Goal: Task Accomplishment & Management: Use online tool/utility

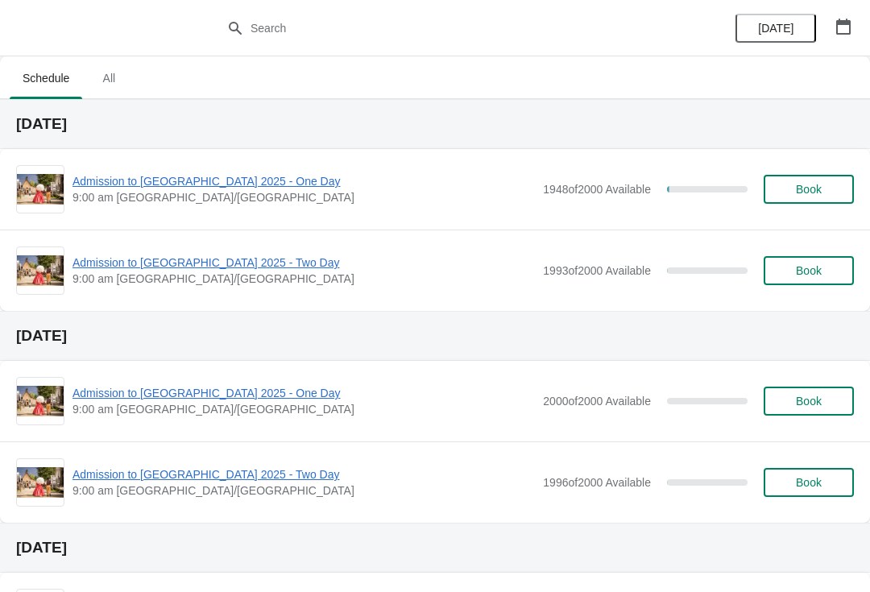
click at [258, 186] on span "Admission to [GEOGRAPHIC_DATA] 2025 - One Day" at bounding box center [304, 181] width 463 height 16
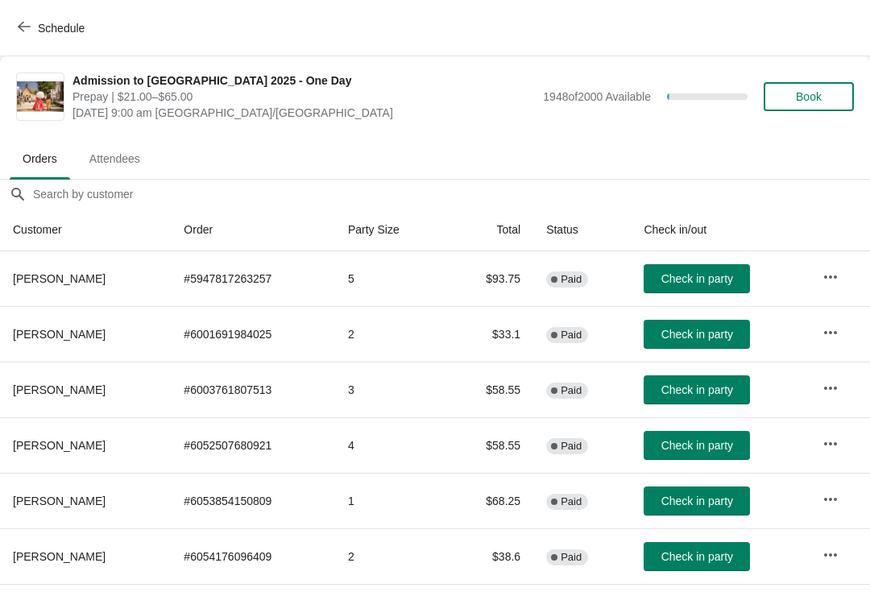
click at [750, 267] on button "Check in party" at bounding box center [697, 278] width 106 height 29
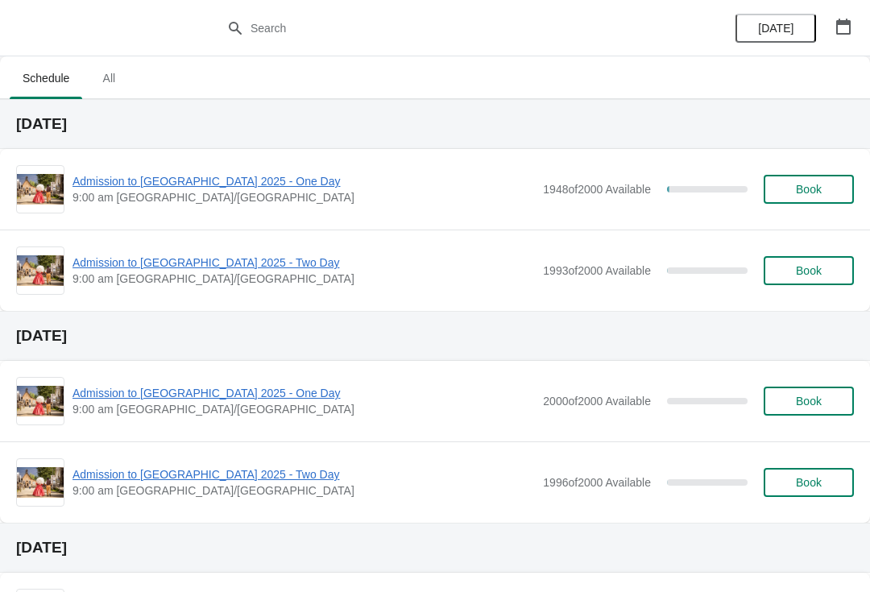
click at [197, 174] on span "Admission to [GEOGRAPHIC_DATA] 2025 - One Day" at bounding box center [304, 181] width 463 height 16
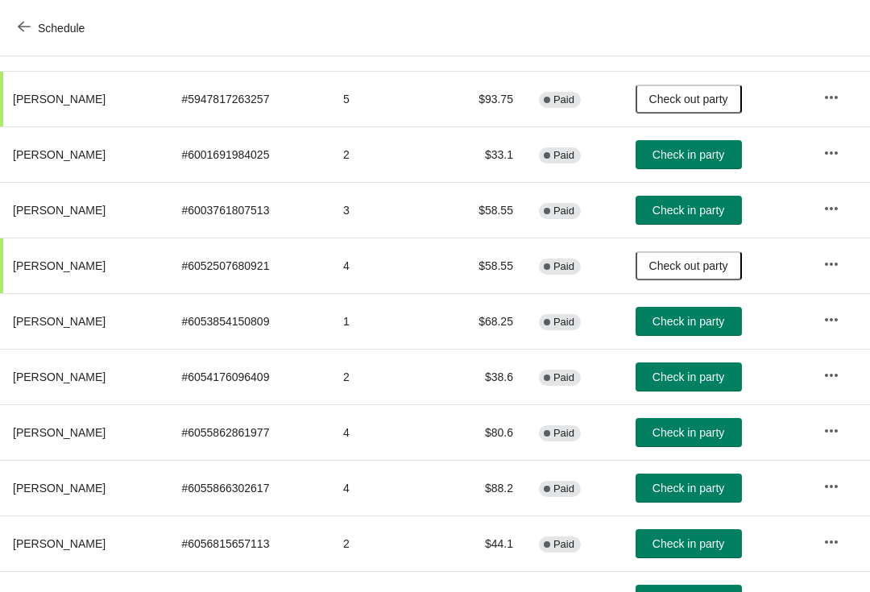
scroll to position [181, 0]
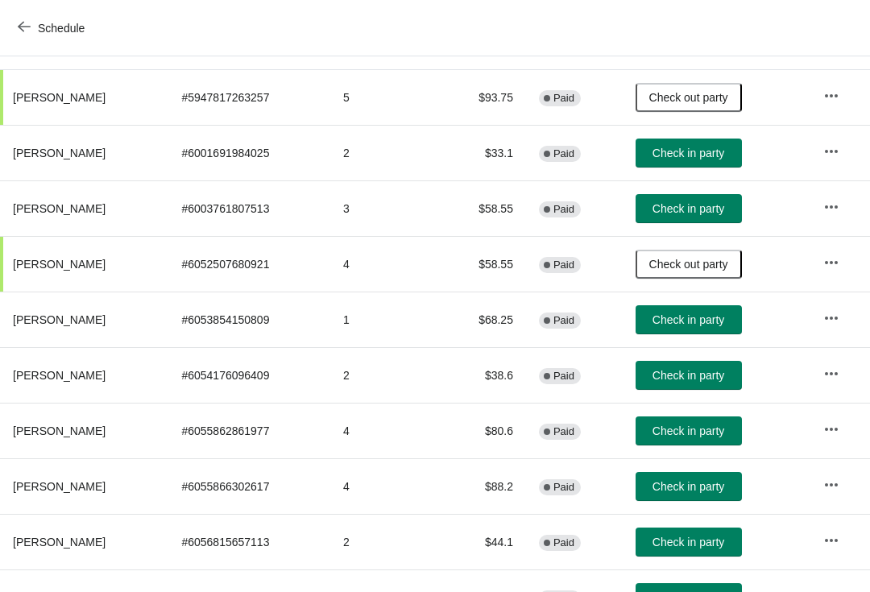
click at [724, 322] on span "Check in party" at bounding box center [689, 319] width 72 height 13
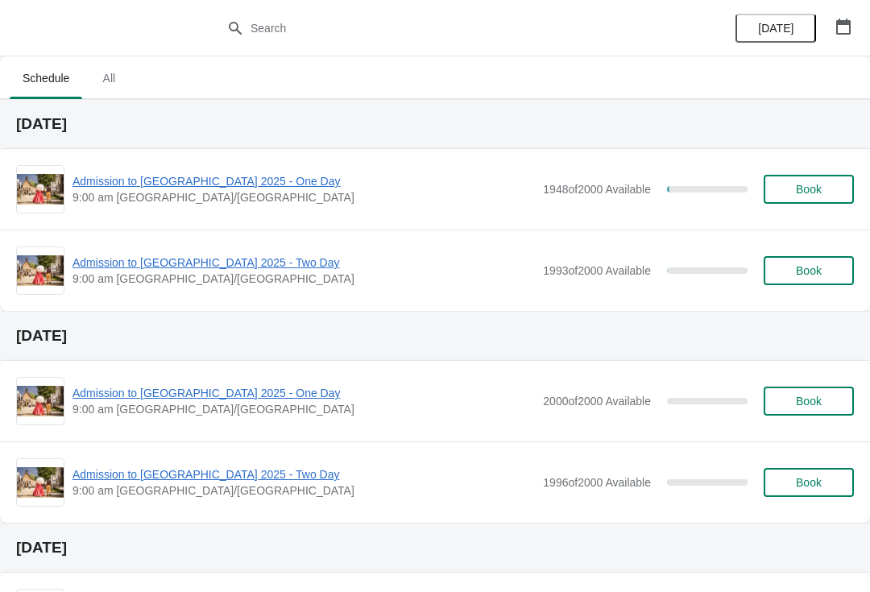
click at [254, 180] on span "Admission to [GEOGRAPHIC_DATA] 2025 - One Day" at bounding box center [304, 181] width 463 height 16
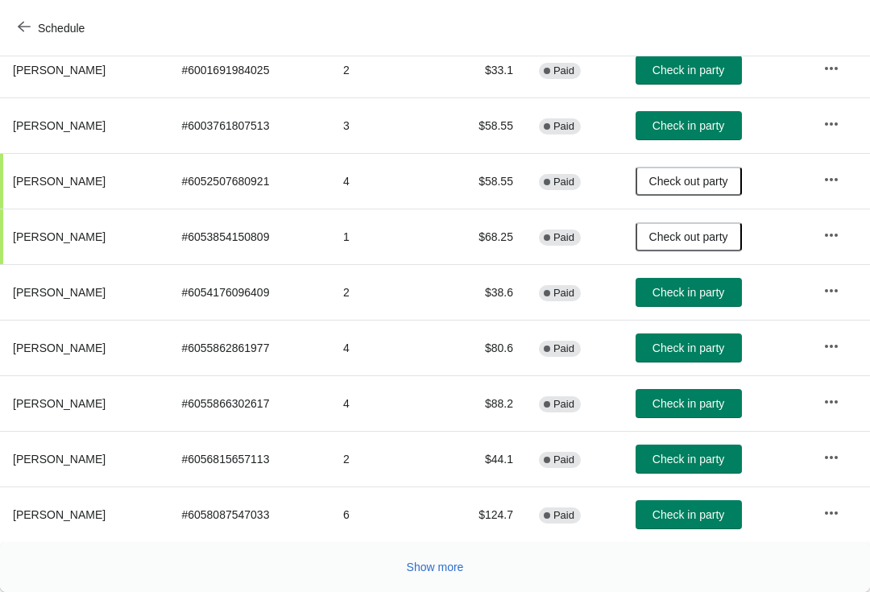
scroll to position [264, 0]
click at [720, 514] on span "Check in party" at bounding box center [689, 514] width 72 height 13
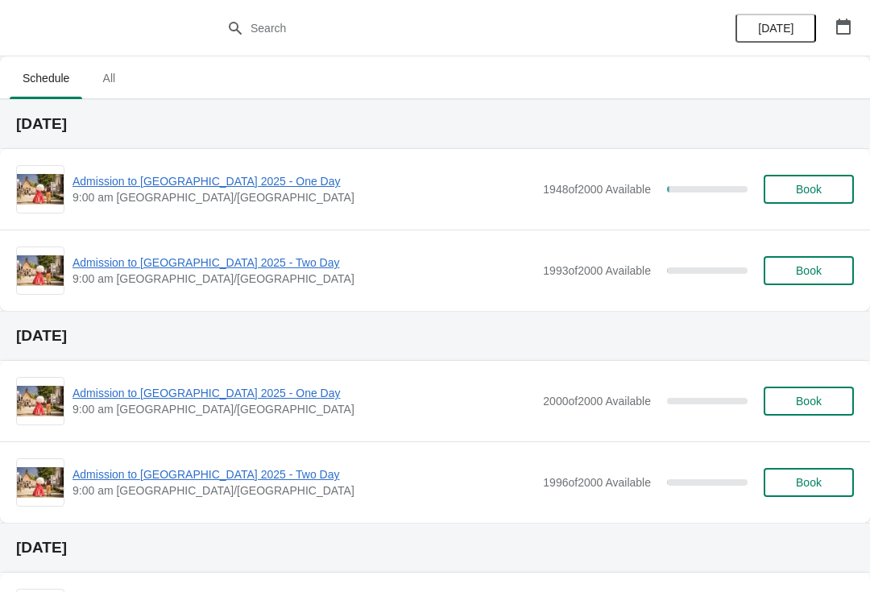
click at [228, 188] on span "Admission to [GEOGRAPHIC_DATA] 2025 - One Day" at bounding box center [304, 181] width 463 height 16
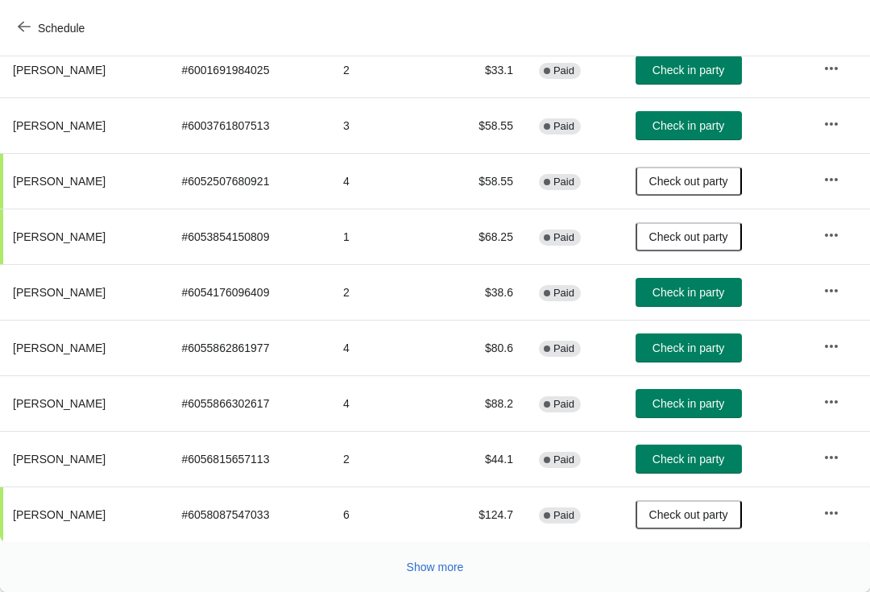
scroll to position [264, 0]
click at [413, 569] on span "Show more" at bounding box center [435, 567] width 57 height 13
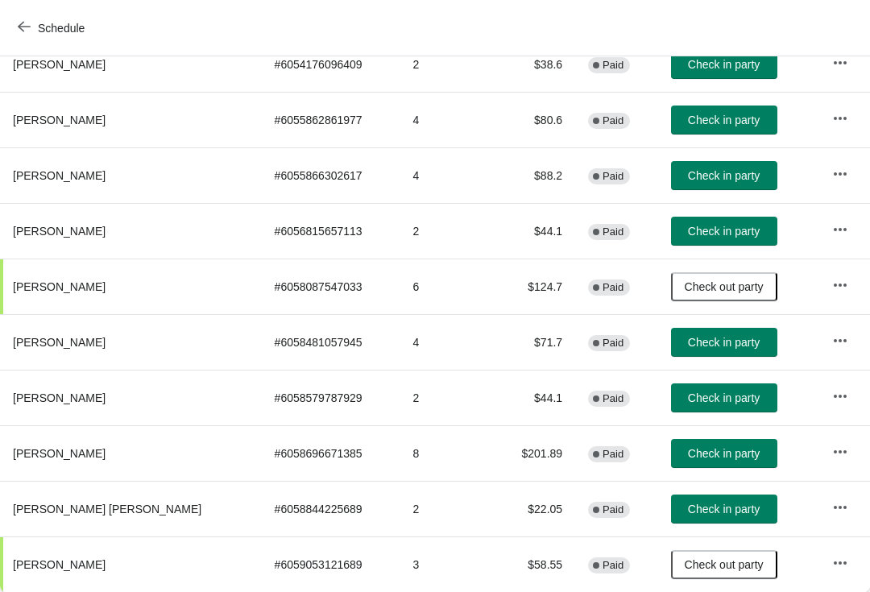
scroll to position [492, 0]
click at [737, 392] on span "Check in party" at bounding box center [724, 398] width 72 height 13
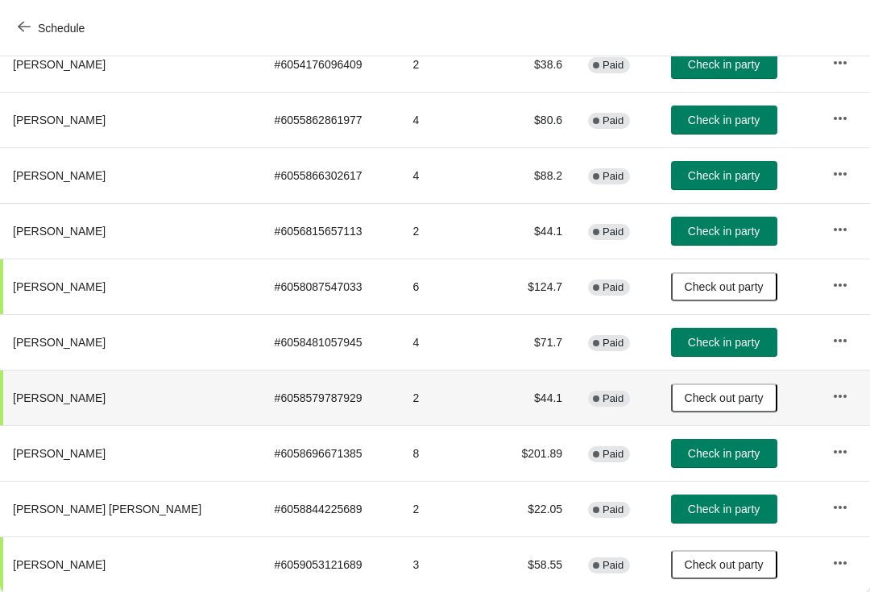
click at [11, 8] on div "Schedule" at bounding box center [435, 28] width 870 height 56
